Goal: Task Accomplishment & Management: Complete application form

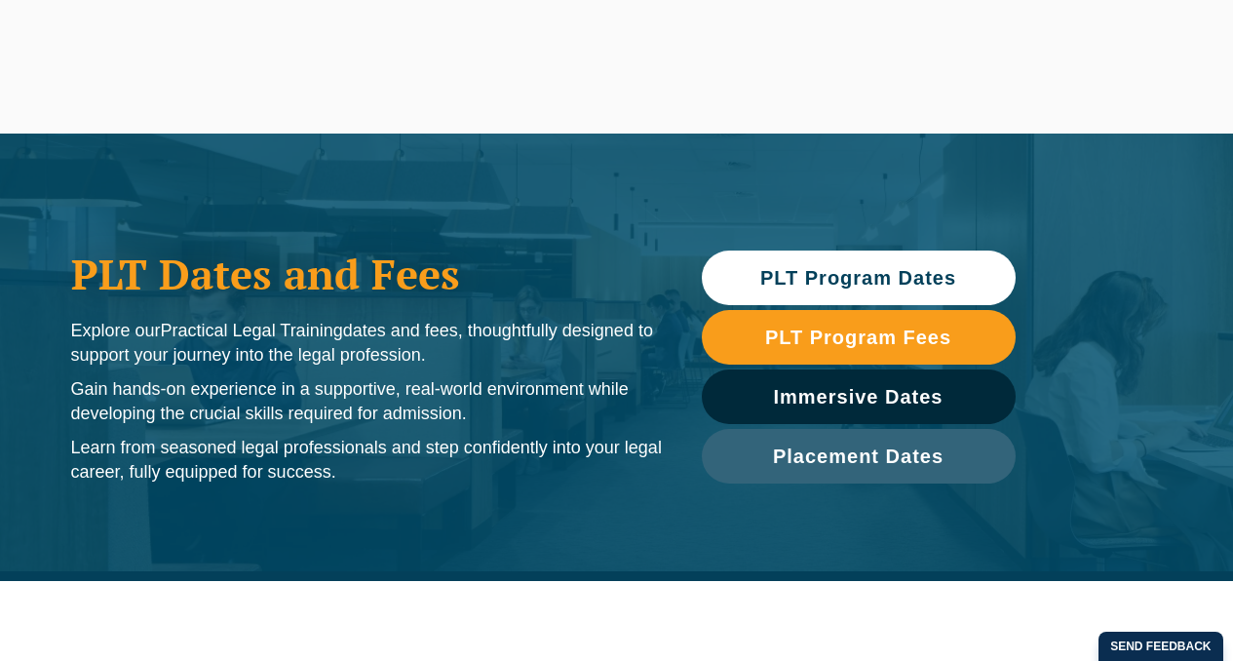
scroll to position [121, 0]
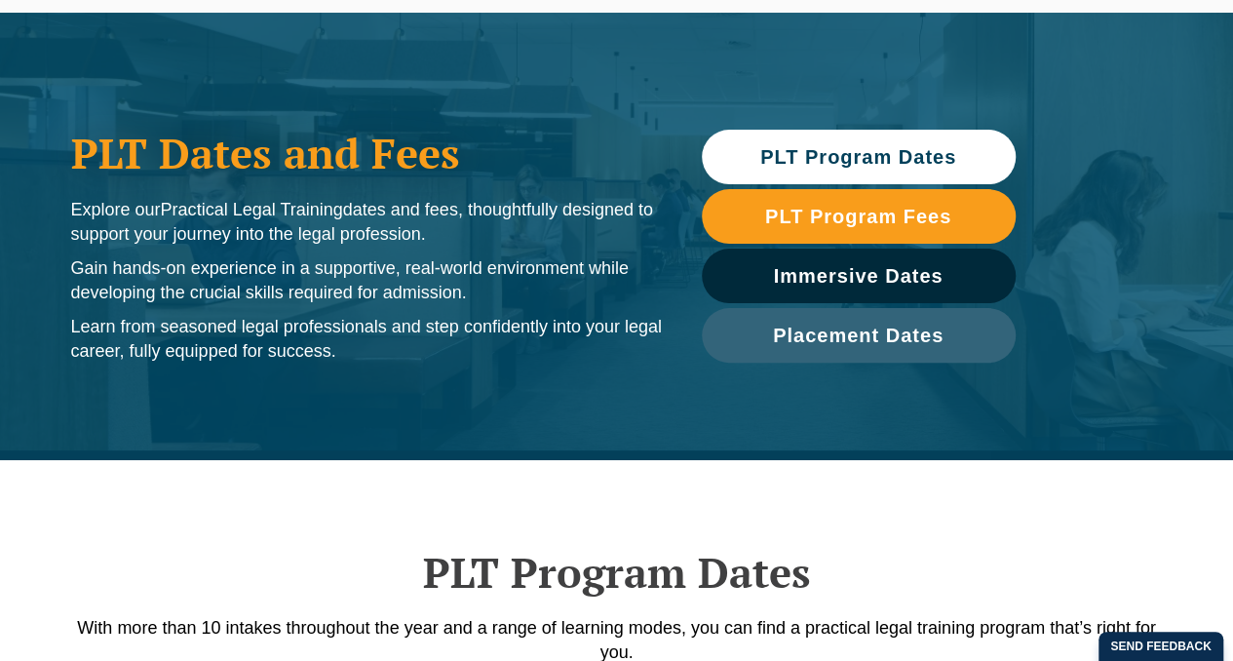
click at [901, 151] on span "PLT Program Dates" at bounding box center [858, 156] width 196 height 19
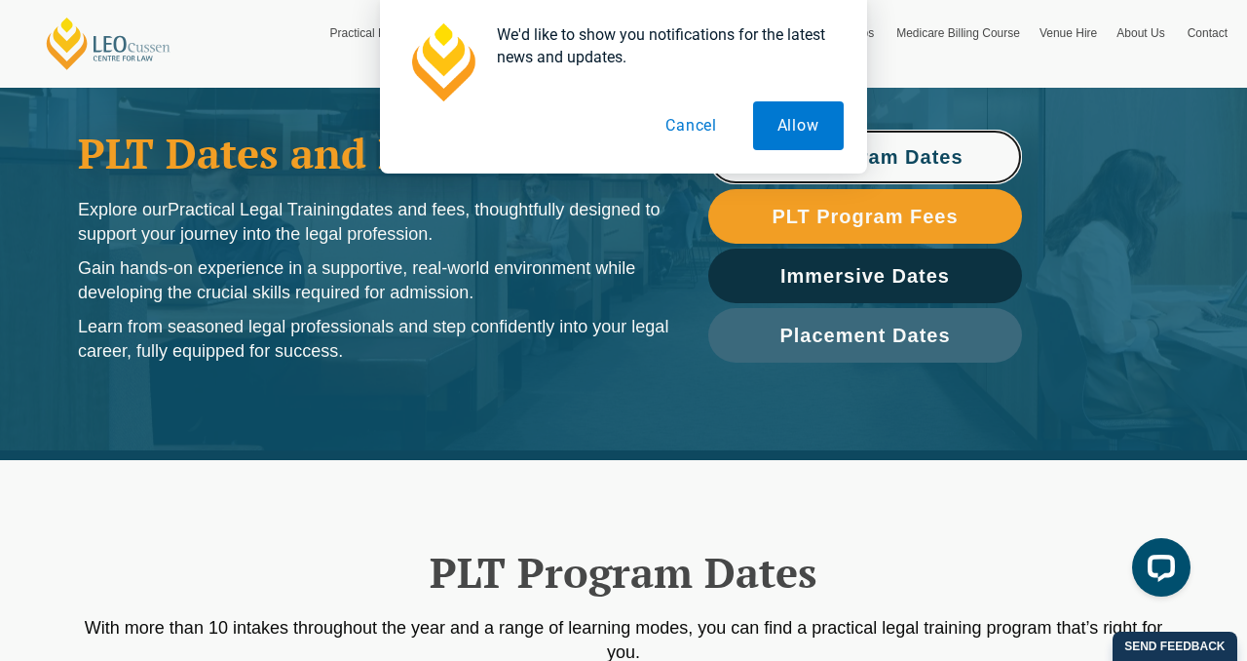
scroll to position [0, 0]
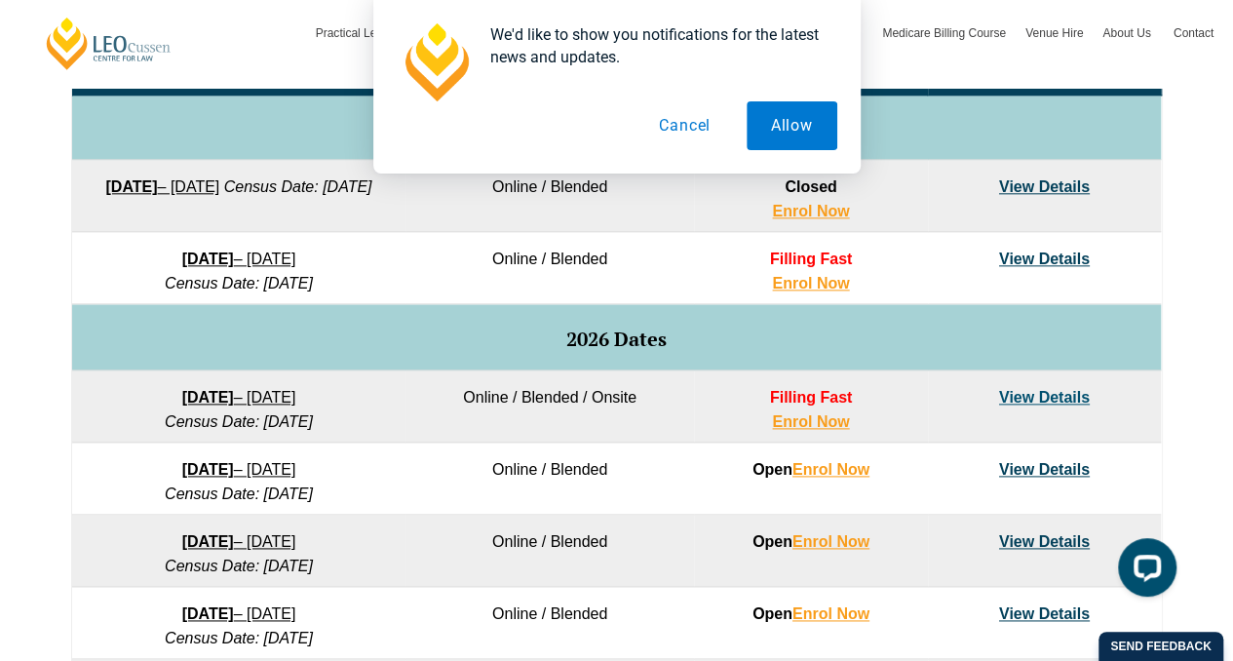
scroll to position [1025, 0]
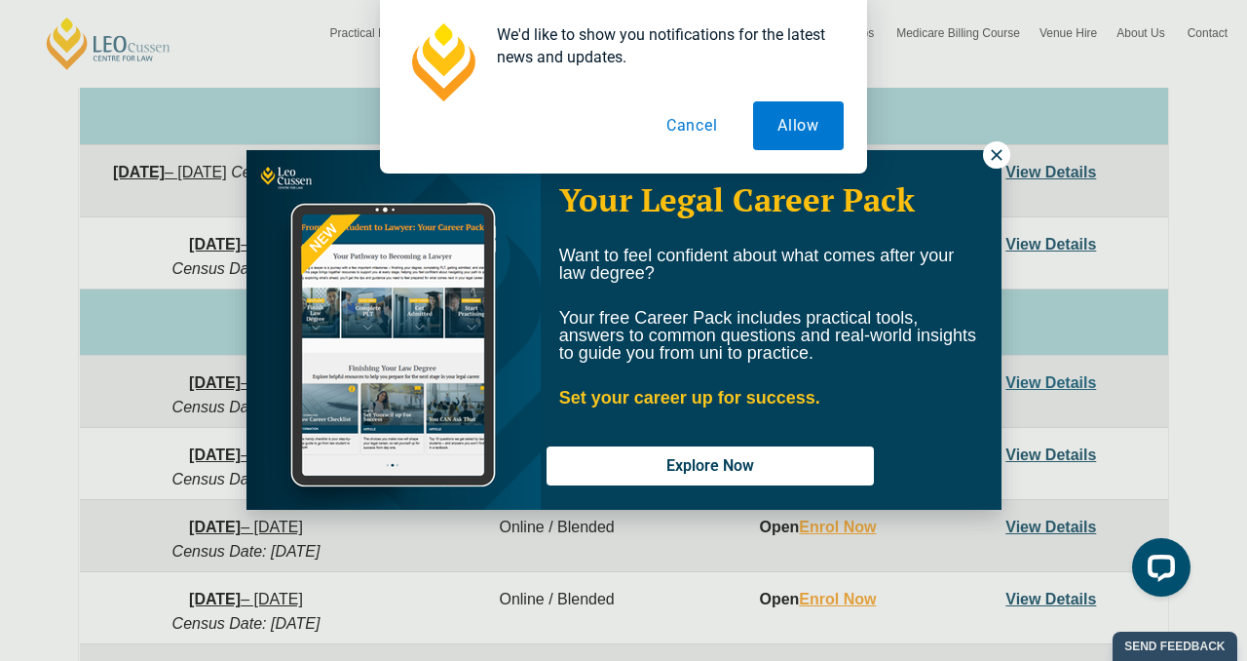
click at [992, 150] on div "We'd like to show you notifications for the latest news and updates. Allow Canc…" at bounding box center [623, 86] width 1247 height 173
click at [704, 130] on button "Cancel" at bounding box center [692, 125] width 100 height 49
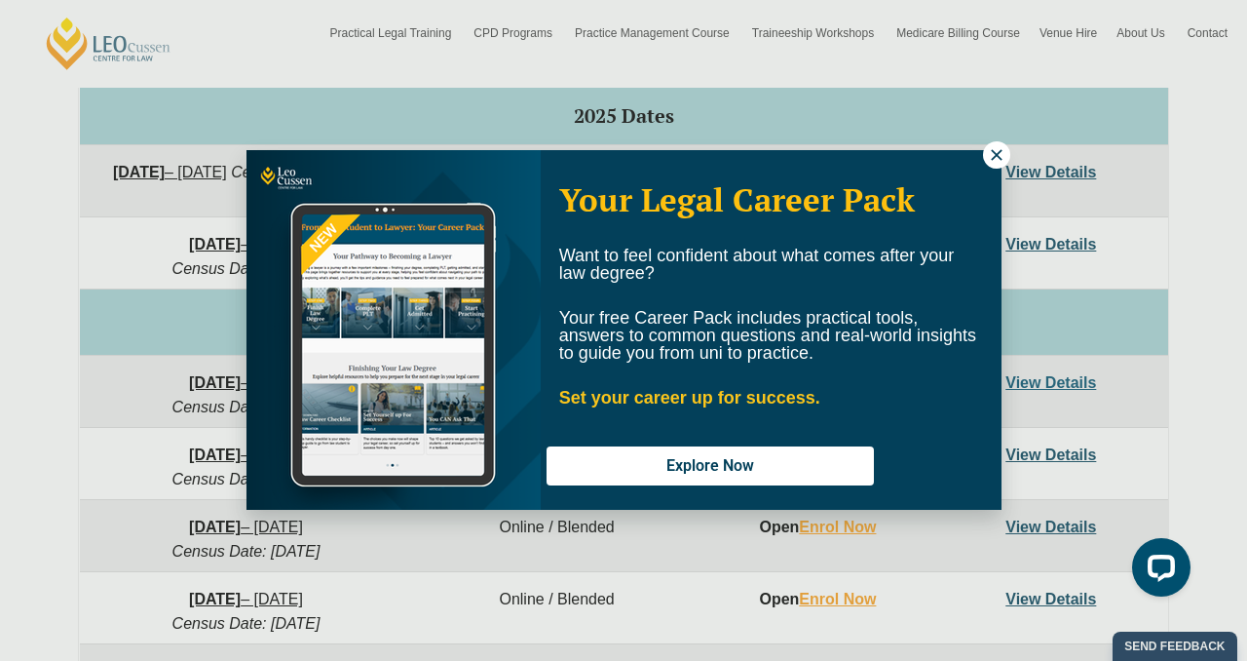
click at [1001, 152] on icon at bounding box center [997, 155] width 18 height 18
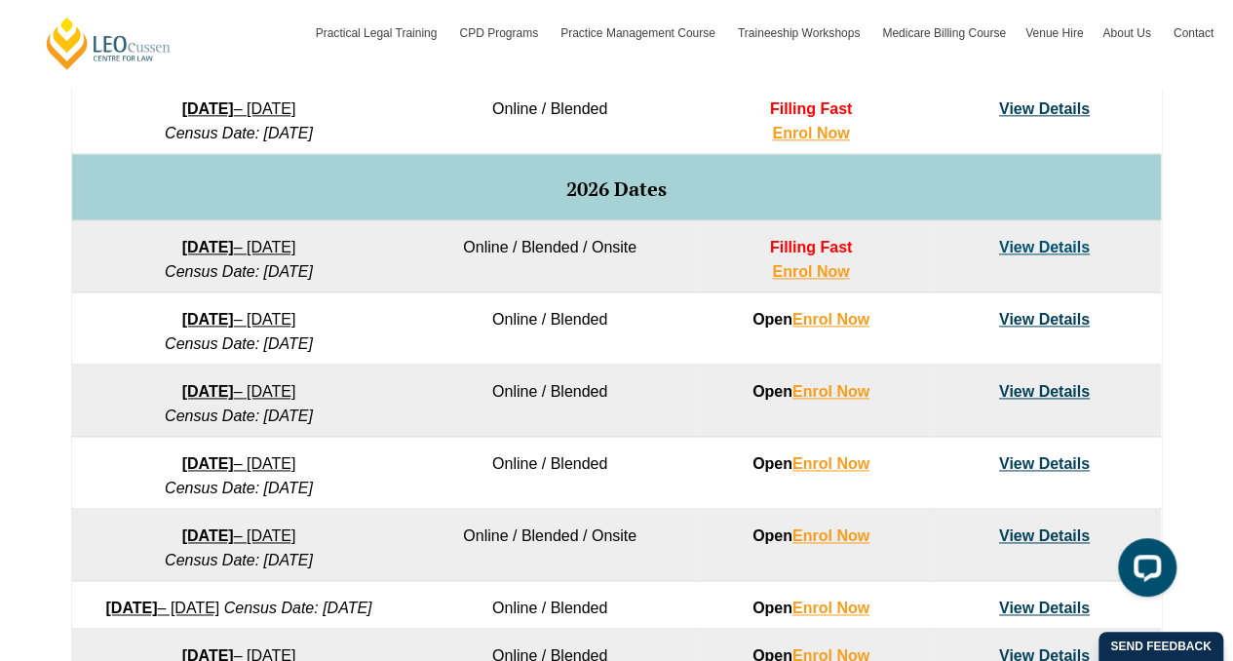
scroll to position [1160, 0]
